Goal: Transaction & Acquisition: Book appointment/travel/reservation

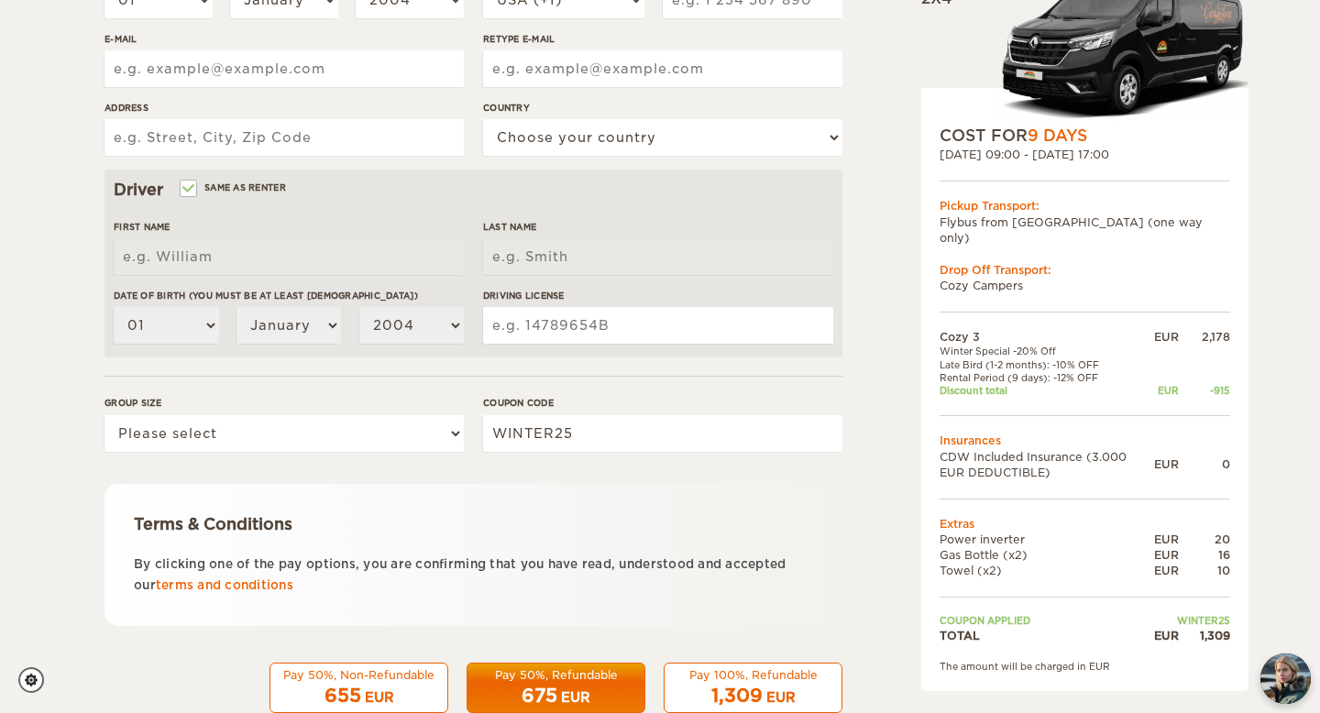
click at [978, 595] on td at bounding box center [1085, 596] width 291 height 36
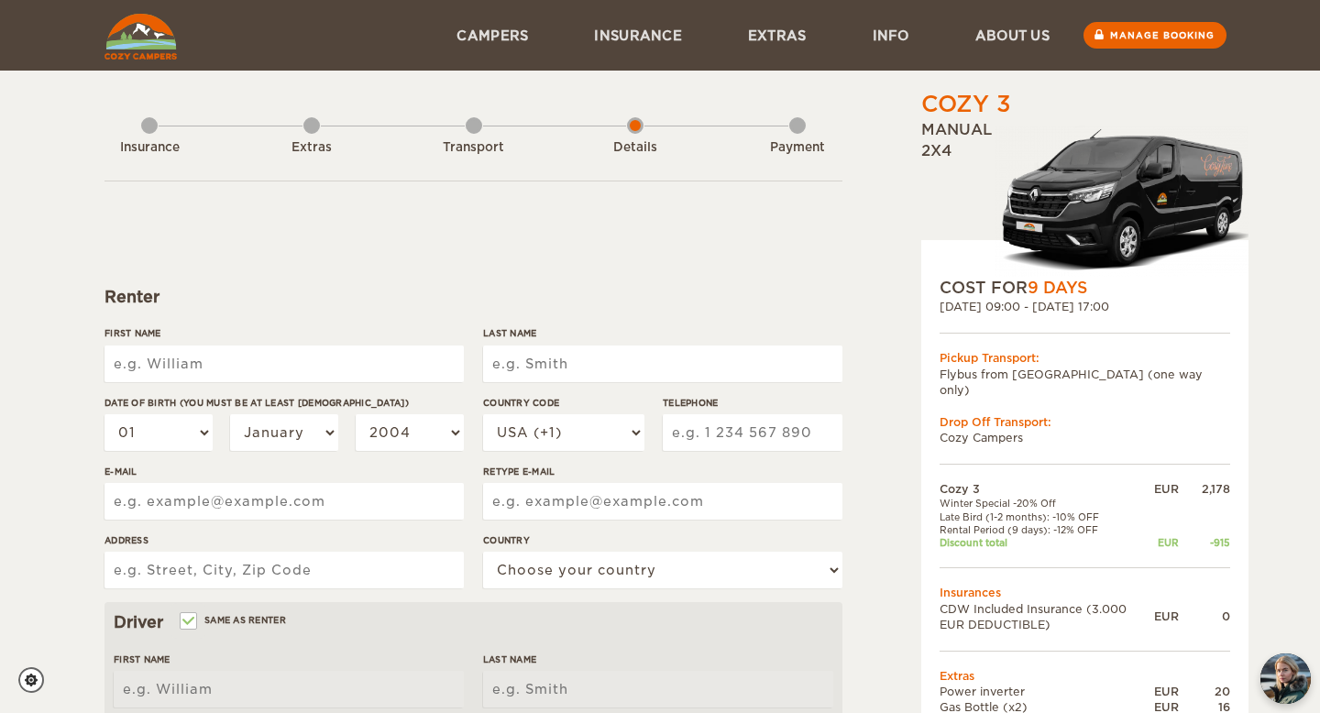
drag, startPoint x: 953, startPoint y: 151, endPoint x: 914, endPoint y: 89, distance: 73.7
click at [914, 89] on div "Cozy 3 Expand Collapse Total 1,309 EUR Manual 2x4 COST FOR 9 Days [DATE] 09:00 …" at bounding box center [1038, 631] width 355 height 1084
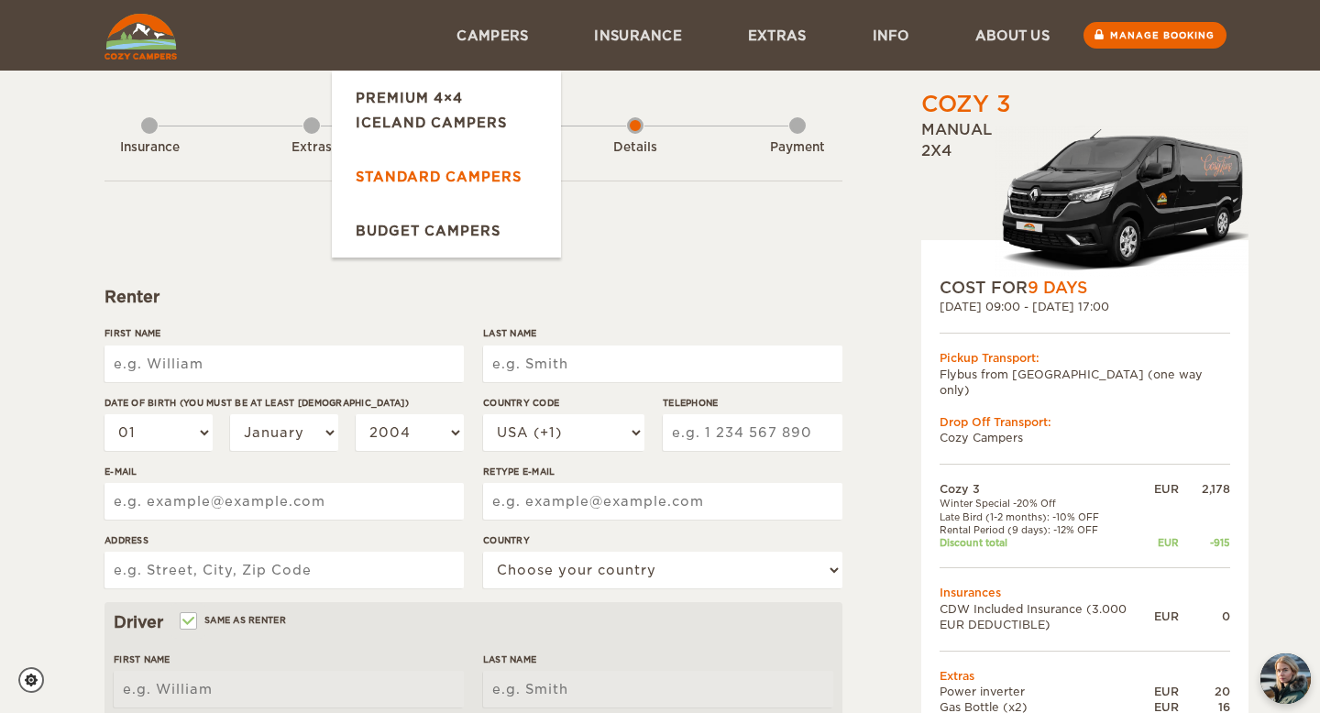
click at [432, 170] on link "Standard Campers" at bounding box center [446, 176] width 229 height 54
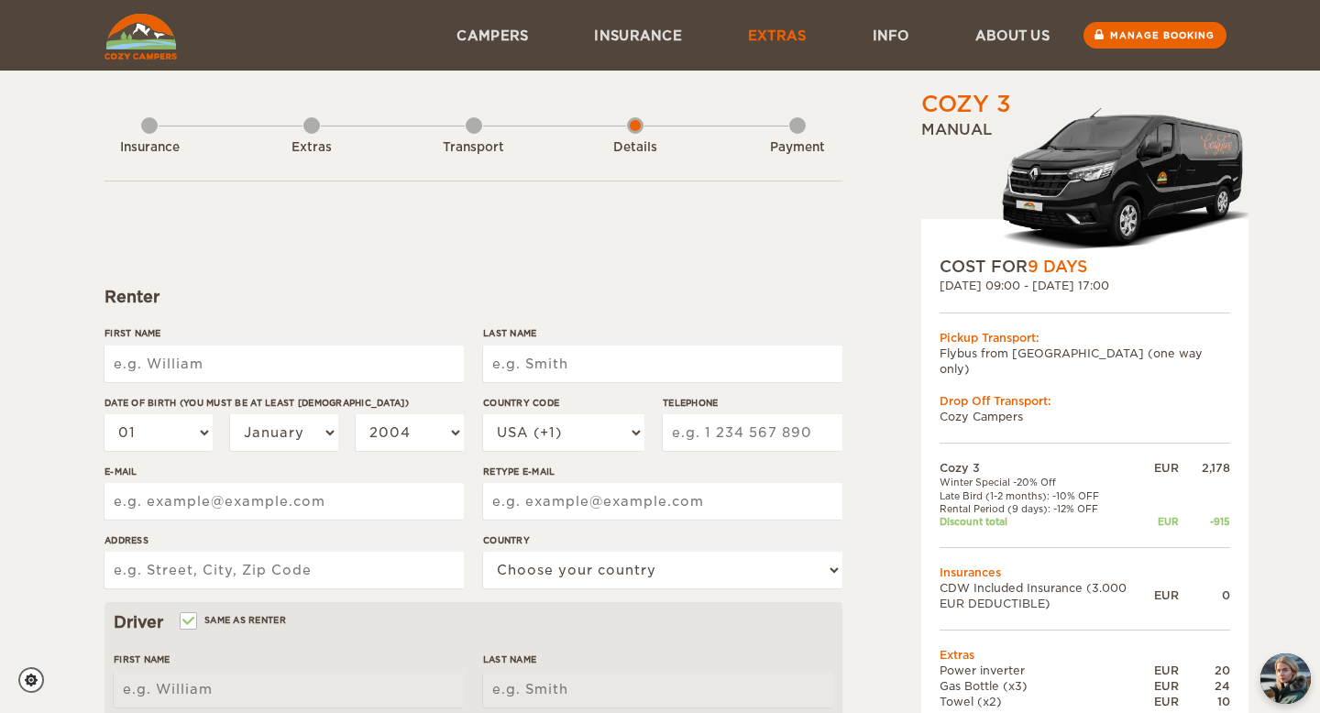
click at [753, 35] on link "Extras" at bounding box center [777, 35] width 125 height 71
